Goal: Task Accomplishment & Management: Complete application form

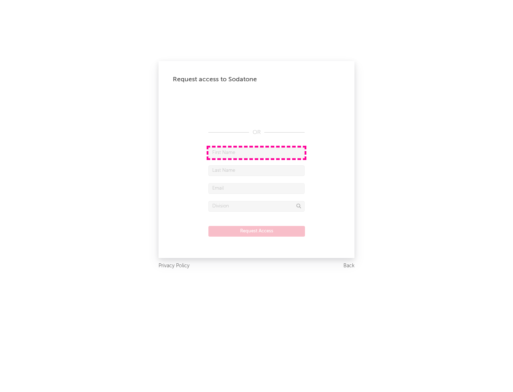
click at [257, 152] on input "text" at bounding box center [256, 153] width 96 height 11
type input "[PERSON_NAME]"
click at [257, 170] on input "text" at bounding box center [256, 170] width 96 height 11
type input "[PERSON_NAME]"
click at [257, 188] on input "text" at bounding box center [256, 188] width 96 height 11
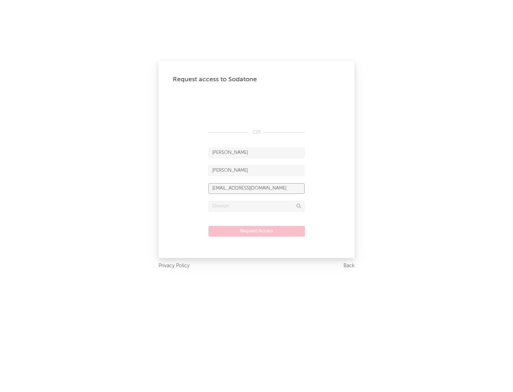
type input "[EMAIL_ADDRESS][DOMAIN_NAME]"
click at [257, 206] on input "text" at bounding box center [256, 206] width 96 height 11
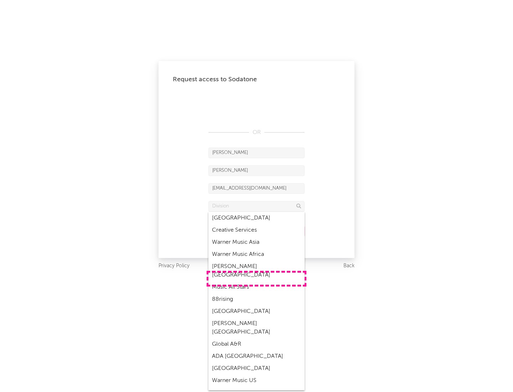
click at [257, 281] on div "Music All Stars" at bounding box center [256, 287] width 96 height 12
type input "Music All Stars"
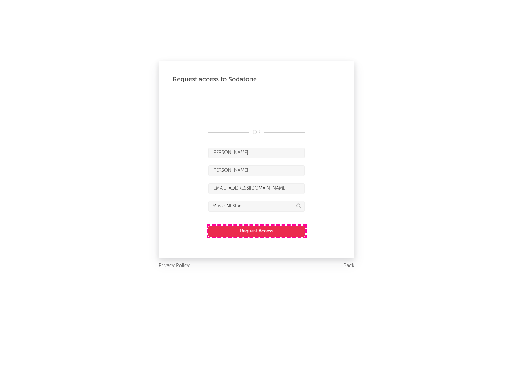
click at [257, 231] on button "Request Access" at bounding box center [256, 231] width 97 height 11
